Goal: Task Accomplishment & Management: Use online tool/utility

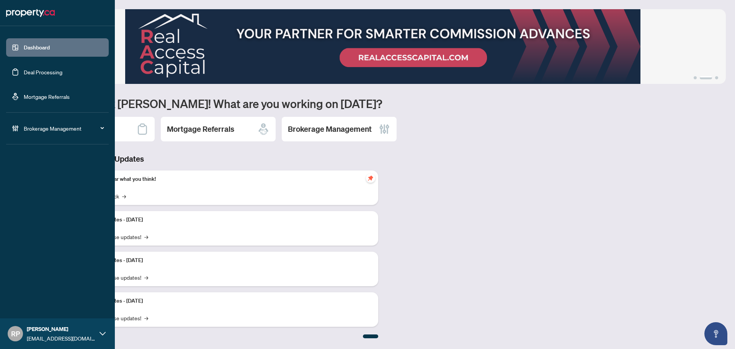
click at [42, 69] on link "Deal Processing" at bounding box center [43, 72] width 39 height 7
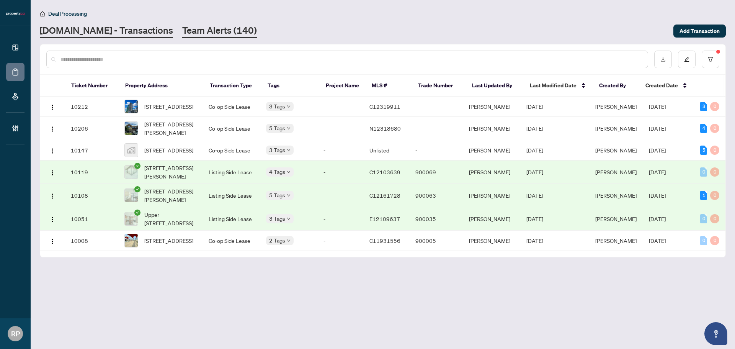
click at [217, 32] on link "Team Alerts (140)" at bounding box center [219, 31] width 75 height 14
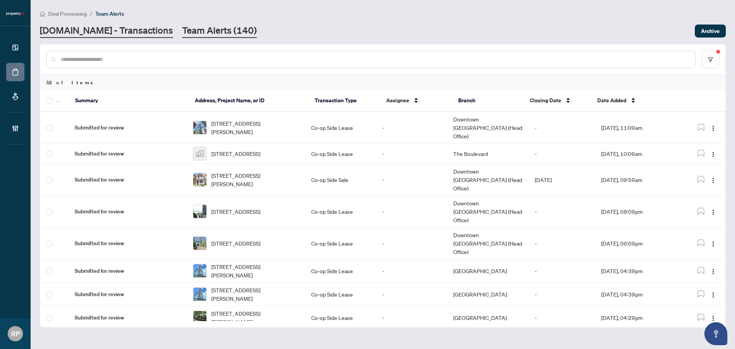
click at [87, 26] on link "[DOMAIN_NAME] - Transactions" at bounding box center [106, 31] width 133 height 14
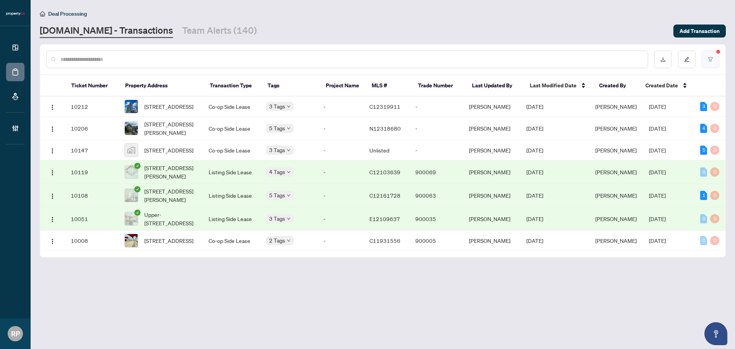
click at [707, 59] on button "button" at bounding box center [711, 60] width 18 height 18
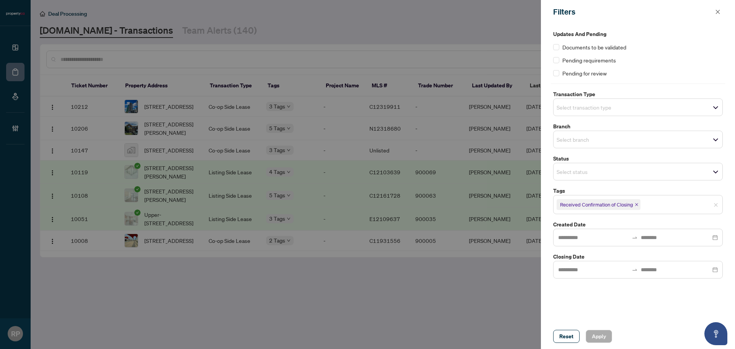
click at [583, 314] on div "Updates and Pending Documents to be validated Pending requirements Pending for …" at bounding box center [638, 174] width 194 height 300
click at [491, 309] on div at bounding box center [367, 174] width 735 height 349
click at [716, 11] on icon "close" at bounding box center [717, 11] width 5 height 5
